Goal: Navigation & Orientation: Understand site structure

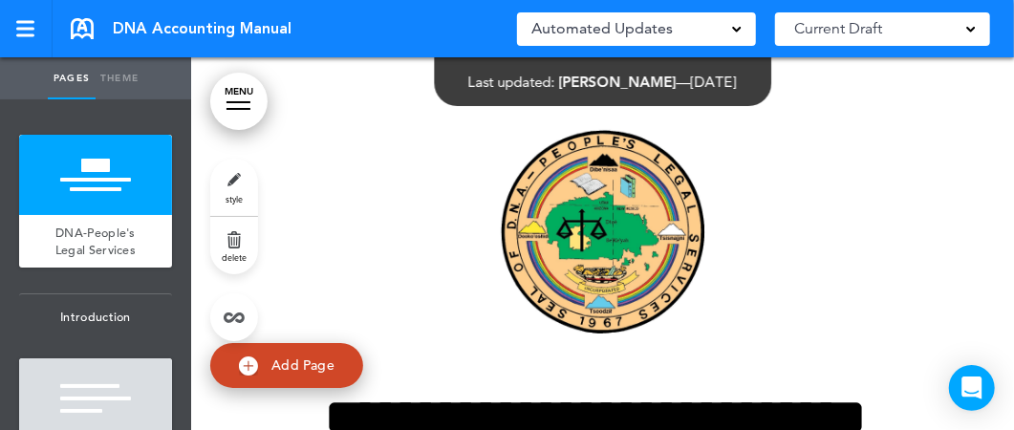
click at [973, 31] on span at bounding box center [971, 28] width 10 height 10
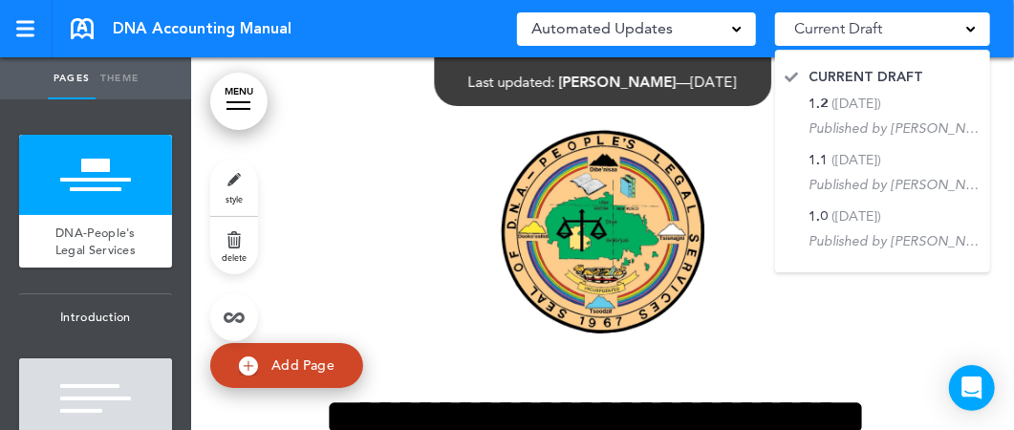
click at [973, 31] on span at bounding box center [971, 28] width 10 height 10
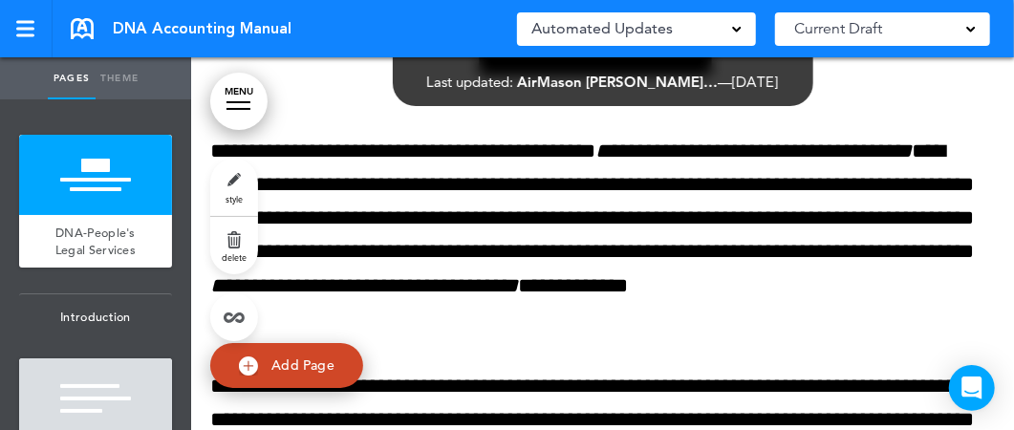
scroll to position [197, 0]
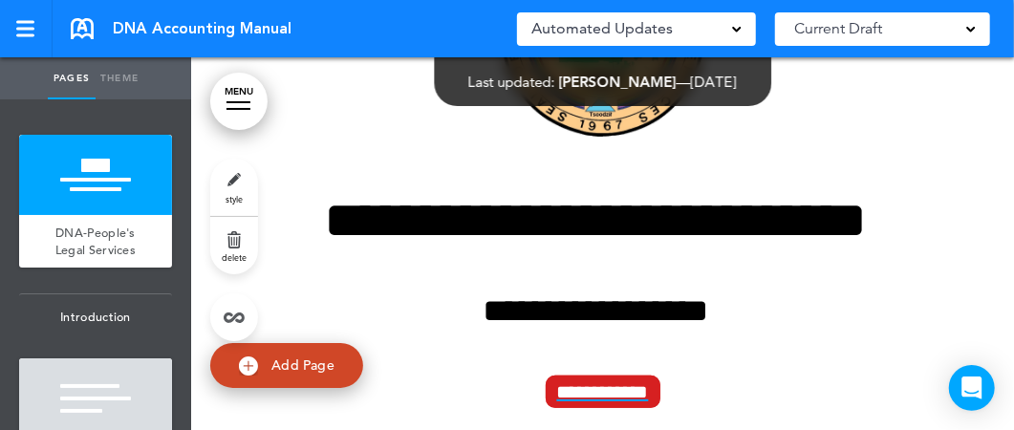
click at [975, 30] on span at bounding box center [971, 28] width 10 height 10
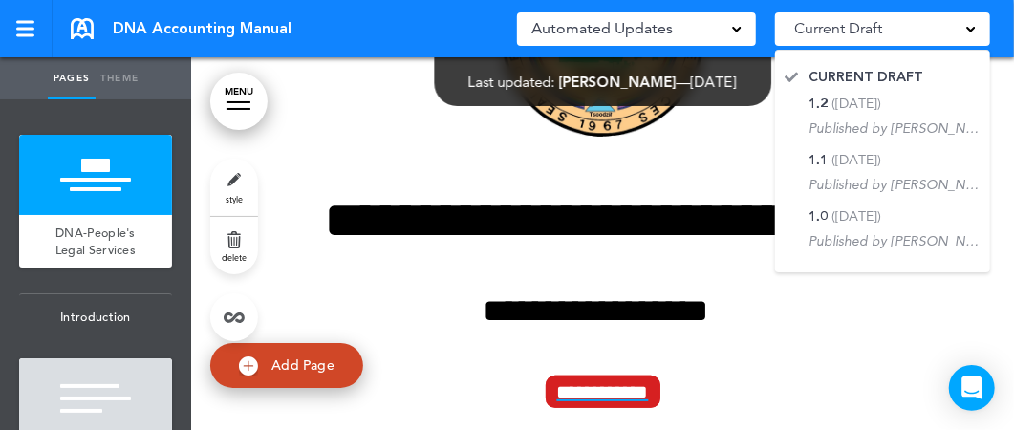
click at [975, 30] on span at bounding box center [971, 28] width 10 height 10
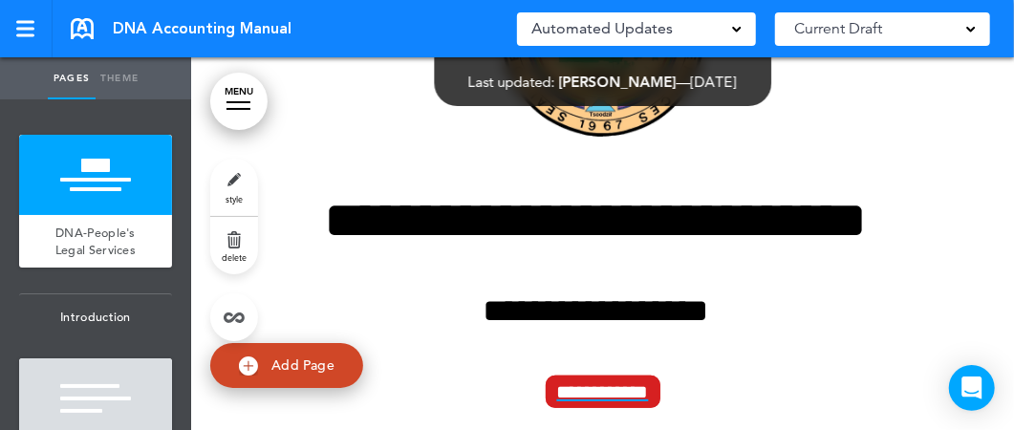
click at [739, 29] on span at bounding box center [737, 28] width 10 height 10
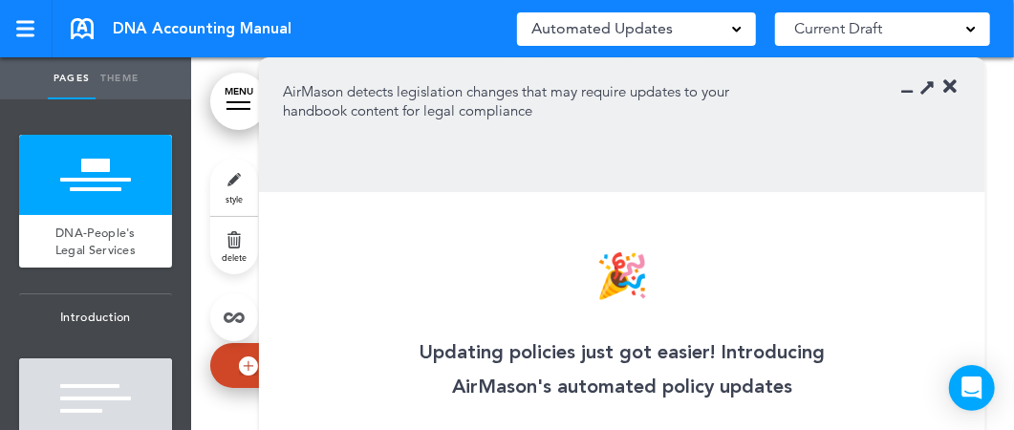
click at [739, 29] on span at bounding box center [737, 28] width 10 height 10
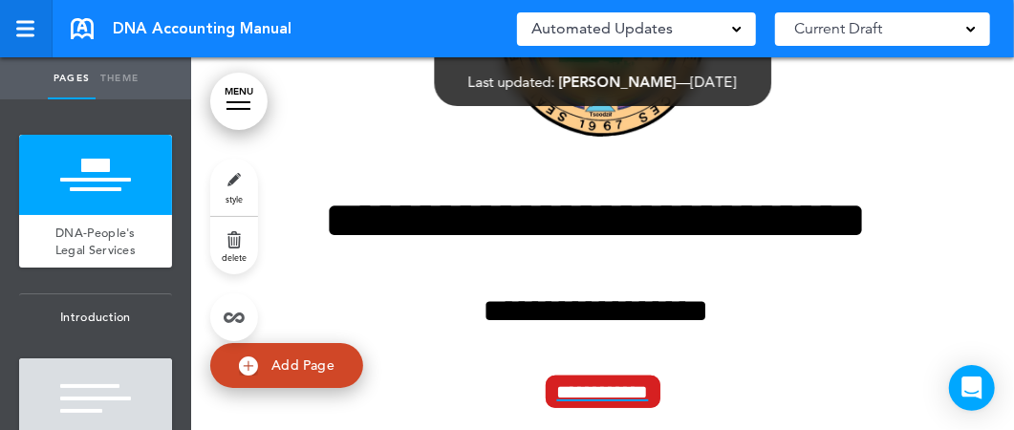
click at [22, 26] on div at bounding box center [24, 29] width 17 height 16
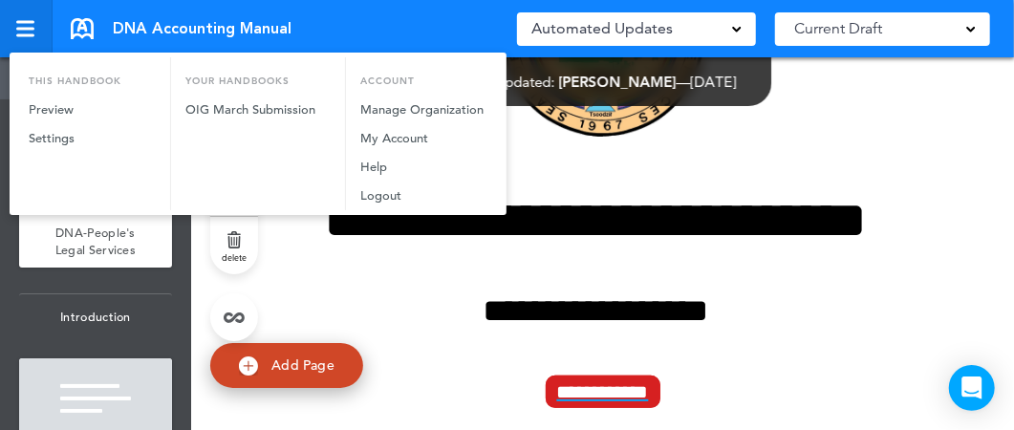
click at [22, 26] on div at bounding box center [507, 215] width 1014 height 430
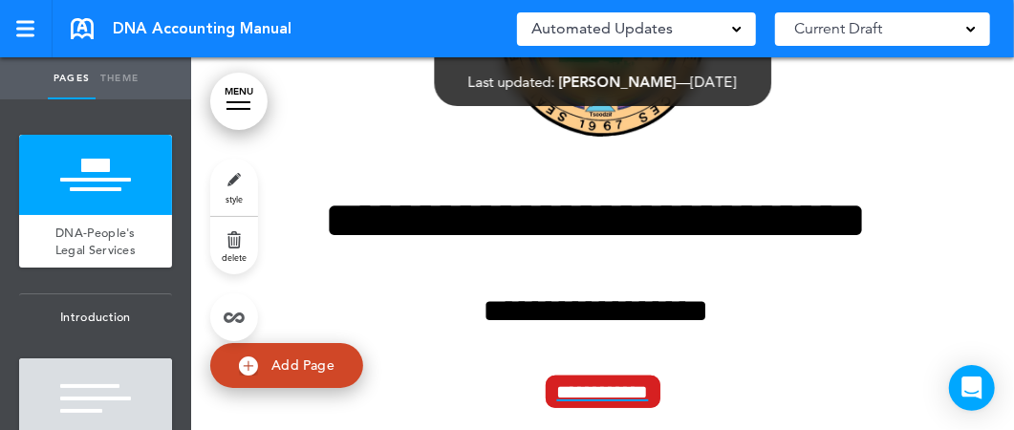
click at [242, 103] on link "MENU" at bounding box center [238, 101] width 57 height 57
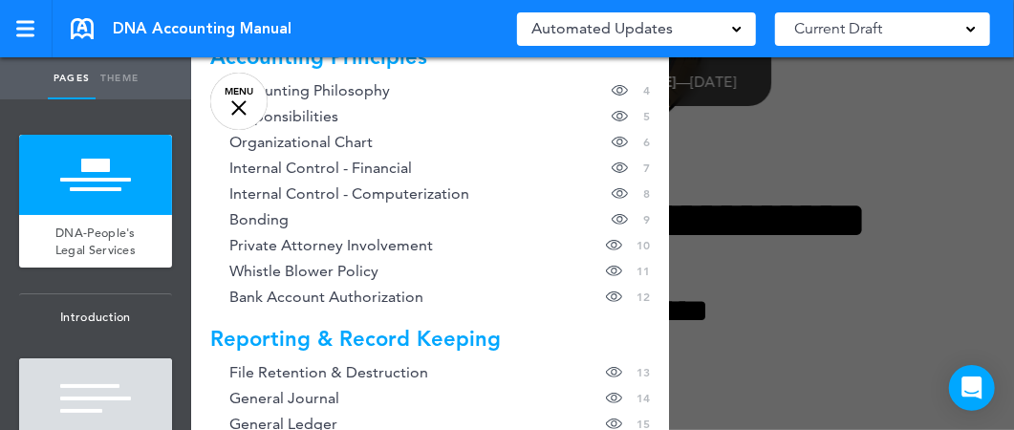
scroll to position [0, 0]
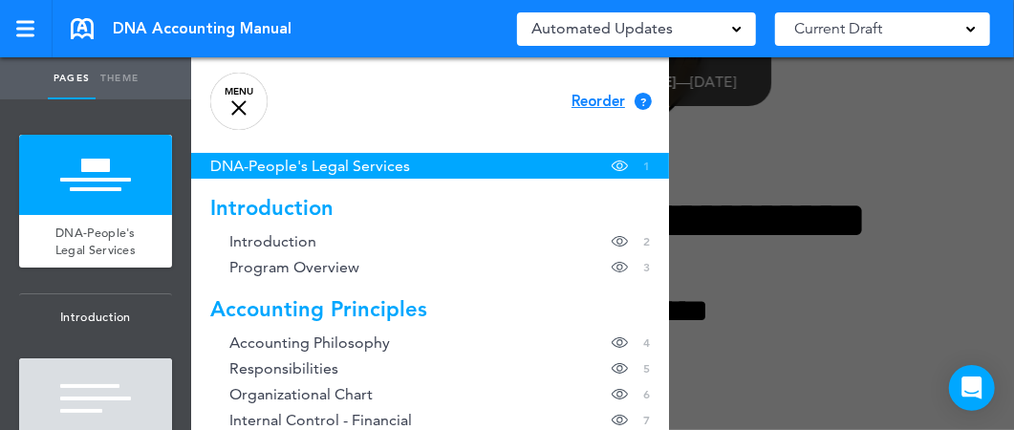
click at [243, 108] on link "MENU" at bounding box center [238, 101] width 57 height 57
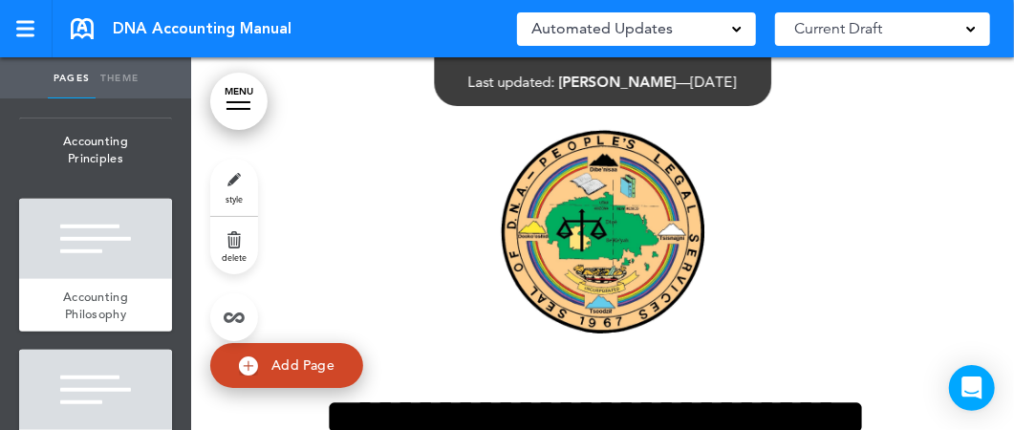
scroll to position [464, 0]
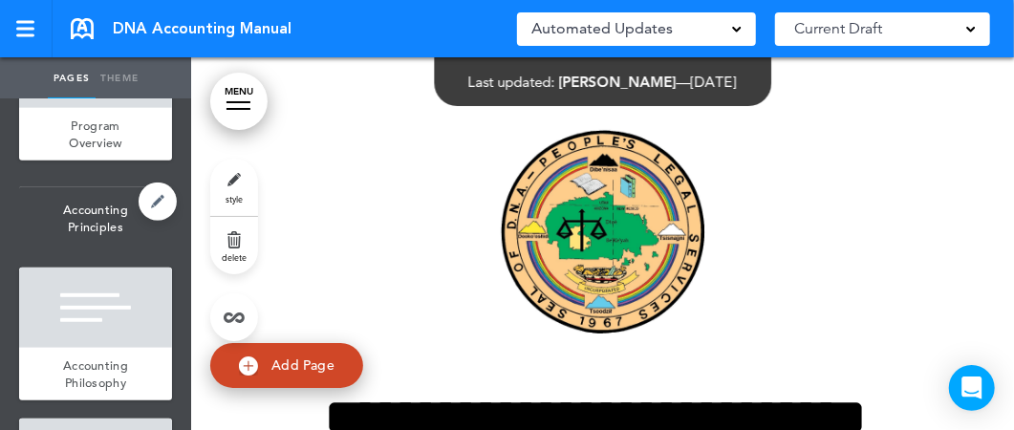
click at [80, 214] on span "Accounting Principles" at bounding box center [95, 218] width 153 height 62
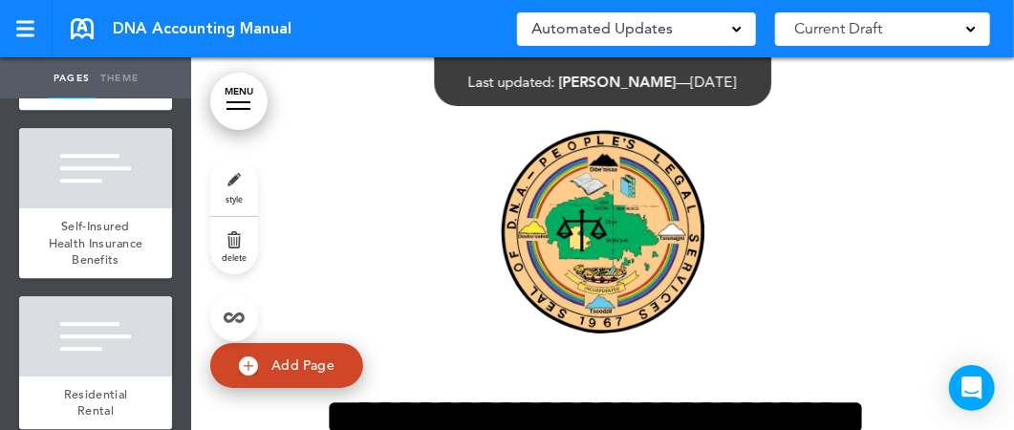
scroll to position [9137, 0]
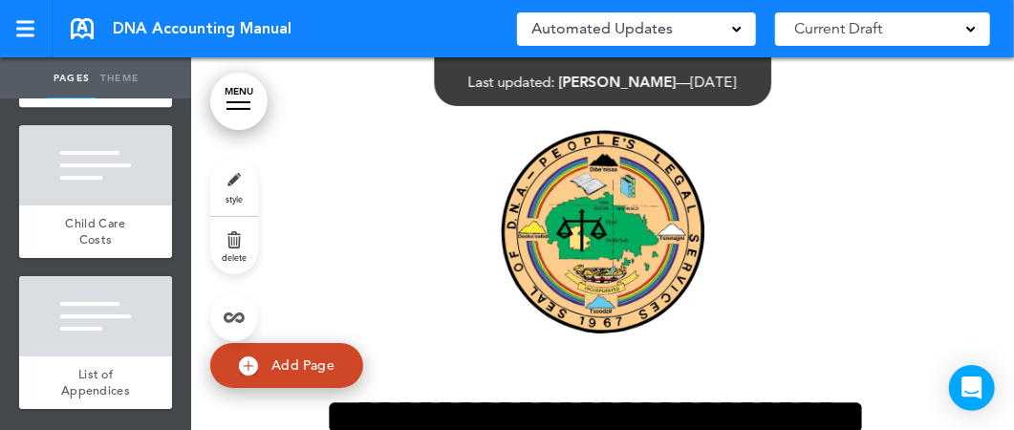
click at [245, 99] on link "MENU" at bounding box center [238, 101] width 57 height 57
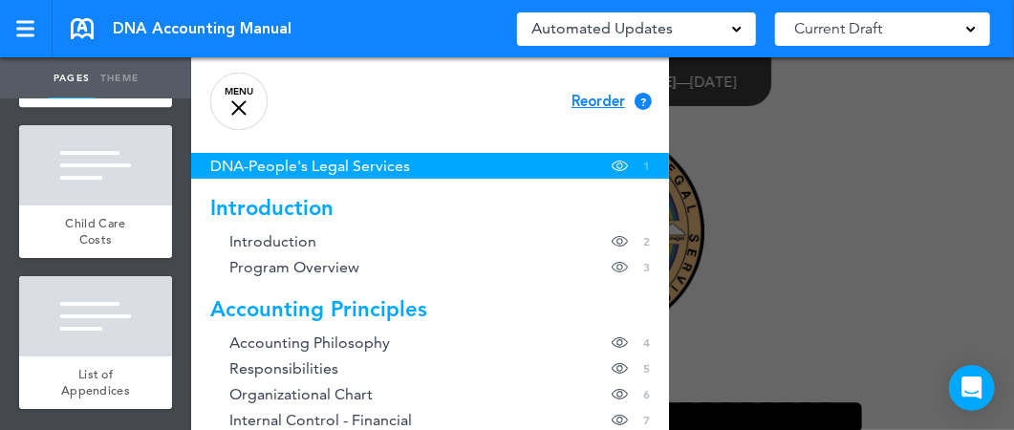
click at [245, 99] on link "MENU" at bounding box center [238, 101] width 57 height 57
